Goal: Task Accomplishment & Management: Complete application form

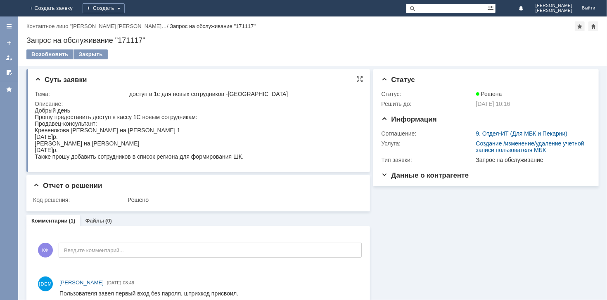
drag, startPoint x: 66, startPoint y: 217, endPoint x: 100, endPoint y: 130, distance: 93.8
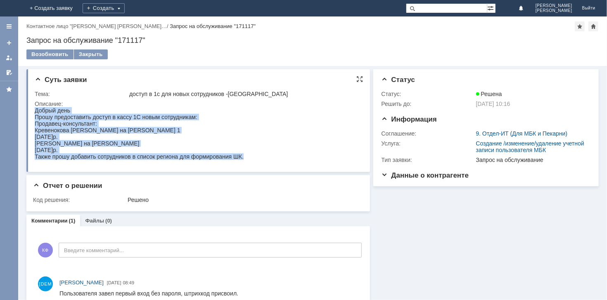
drag, startPoint x: 36, startPoint y: 107, endPoint x: 265, endPoint y: 163, distance: 236.3
click at [265, 160] on html "Добрый день Прошу предоставить доступ в кассу 1С новым сотрудникам: Продавец-ко…" at bounding box center [193, 133] width 319 height 53
copy body "Добрый день Прошу предоставить доступ в кассу 1С новым сотрудникам: Продавец-ко…"
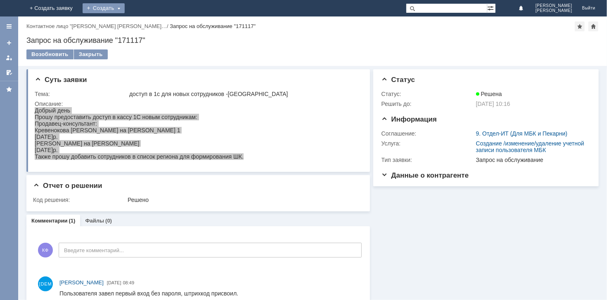
click at [125, 13] on div "Создать" at bounding box center [104, 8] width 42 height 10
click at [149, 30] on div "Заявка" at bounding box center [116, 24] width 66 height 13
click at [125, 5] on div "Создать" at bounding box center [104, 8] width 42 height 10
click at [147, 20] on link "Заявка" at bounding box center [115, 25] width 63 height 10
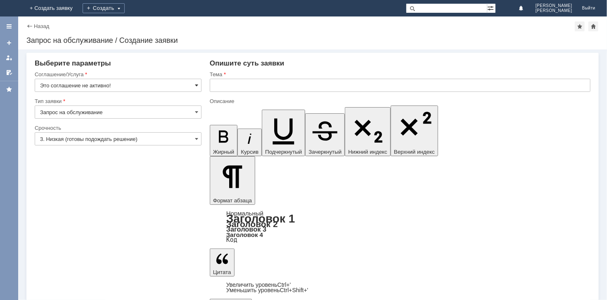
click at [198, 85] on span at bounding box center [196, 85] width 3 height 7
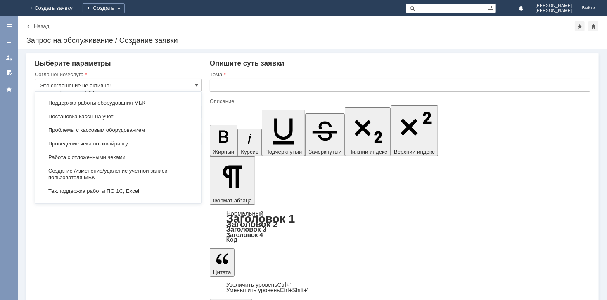
scroll to position [901, 0]
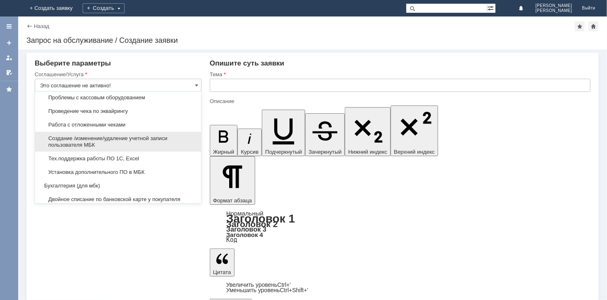
click at [164, 149] on span "Создание /изменение/удаление учетной записи пользователя МБК" at bounding box center [118, 141] width 156 height 13
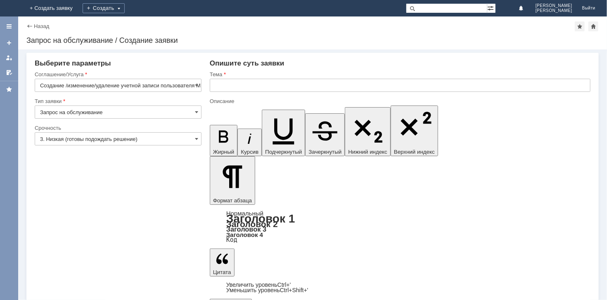
type input "Создание /изменение/удаление учетной записи пользователя МБК"
click at [234, 86] on input "text" at bounding box center [400, 85] width 381 height 13
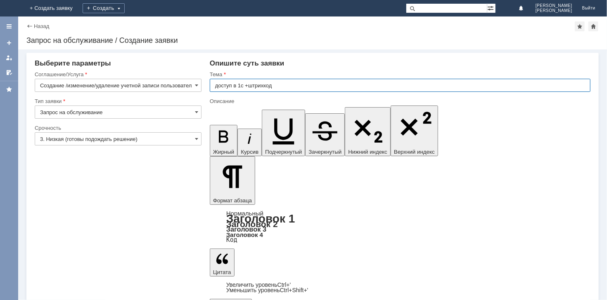
type input "доступ в 1с +штрихкод"
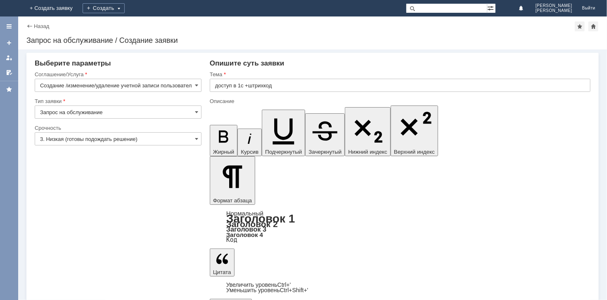
drag, startPoint x: 216, startPoint y: 2406, endPoint x: 273, endPoint y: 2430, distance: 62.0
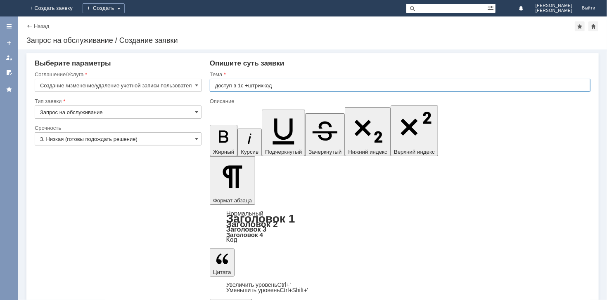
click at [215, 85] on input "доступ в 1с +штрихкод" at bounding box center [400, 85] width 381 height 13
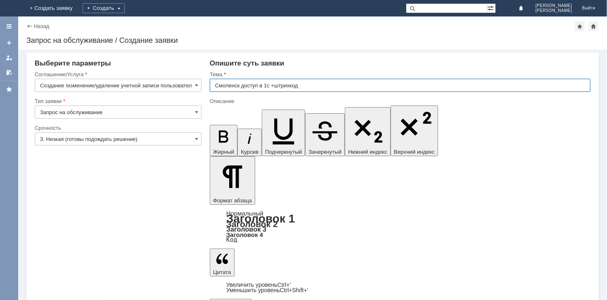
click at [258, 85] on input "Смоленск доступ в 1с +штрихкод" at bounding box center [400, 85] width 381 height 13
click at [258, 85] on input "Смоленск доступ пк в 1с +штрихкод" at bounding box center [400, 85] width 381 height 13
click at [326, 87] on input "Смоленск доступ пк в 1с +штрихкод" at bounding box center [400, 85] width 381 height 13
type input "Смоленск доступ пк в 1с +штрихкод"
